Goal: Transaction & Acquisition: Download file/media

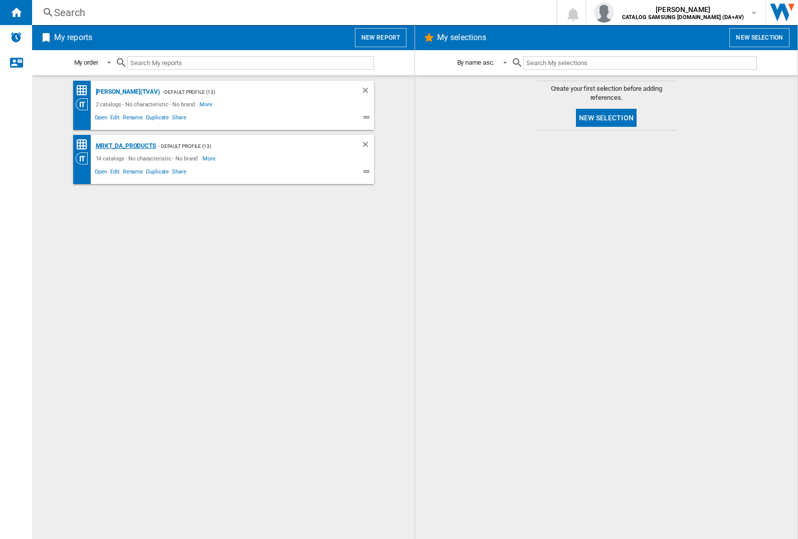
click at [125, 146] on div "MRKT_DA_PRODUCTS" at bounding box center [124, 146] width 63 height 13
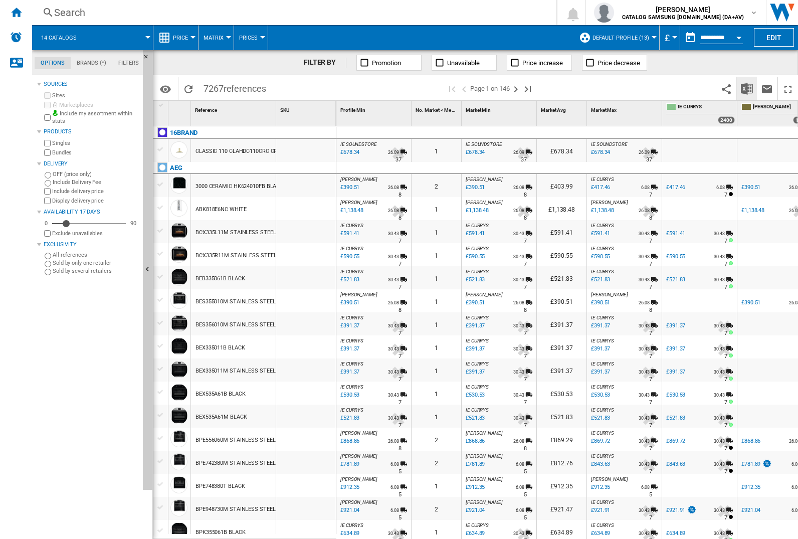
click at [747, 88] on img "Download in Excel" at bounding box center [747, 89] width 12 height 12
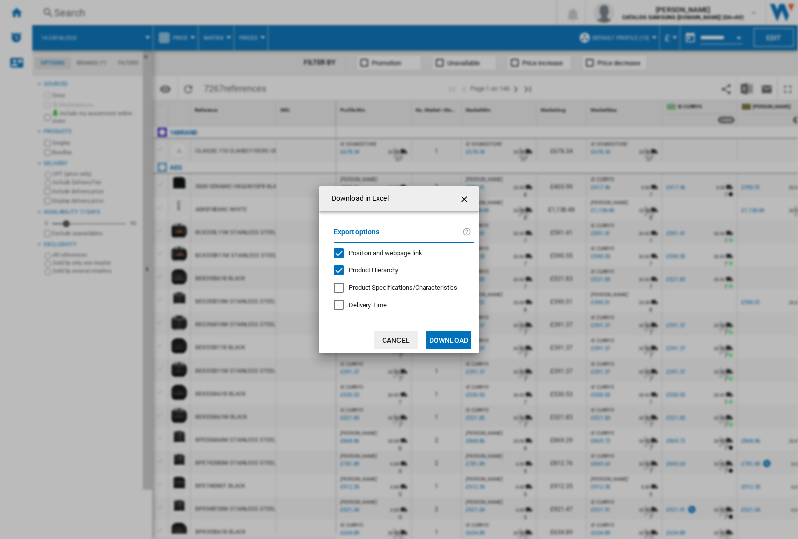
click at [379, 252] on span "Position and webpage link" at bounding box center [385, 253] width 73 height 8
click at [449, 340] on button "Download" at bounding box center [448, 340] width 45 height 18
